Goal: Information Seeking & Learning: Learn about a topic

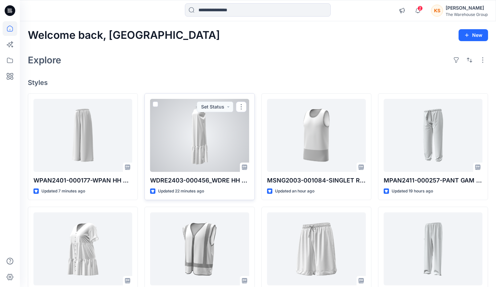
click at [194, 123] on div at bounding box center [199, 135] width 99 height 73
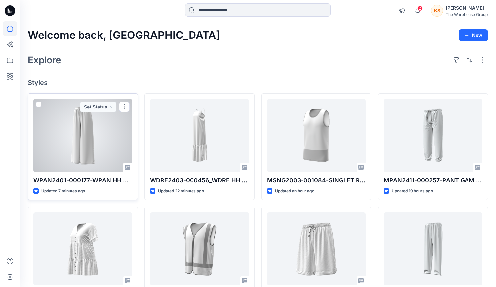
click at [81, 124] on div at bounding box center [82, 135] width 99 height 73
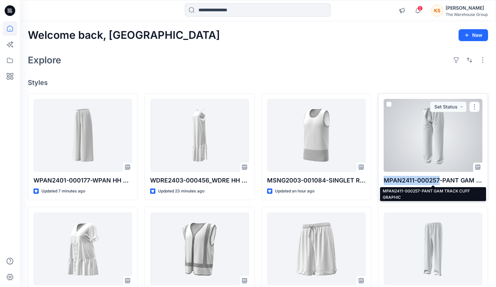
drag, startPoint x: 383, startPoint y: 180, endPoint x: 439, endPoint y: 180, distance: 56.0
click at [439, 180] on p "MPAN2411-000257-PANT GAM TRACK CUFF GRAPHIC" at bounding box center [433, 180] width 99 height 9
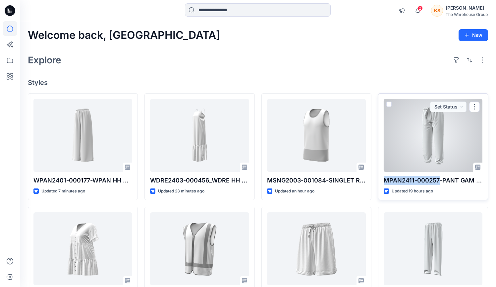
copy p "MPAN2411-000257"
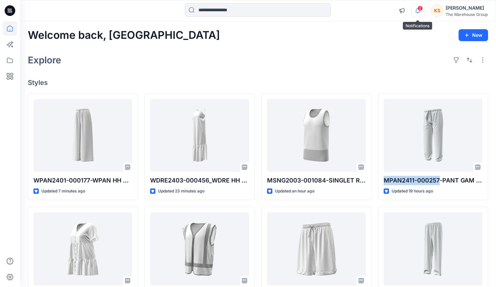
click at [416, 10] on icon "button" at bounding box center [417, 10] width 5 height 4
click at [412, 10] on icon "button" at bounding box center [417, 10] width 13 height 13
